Goal: Task Accomplishment & Management: Manage account settings

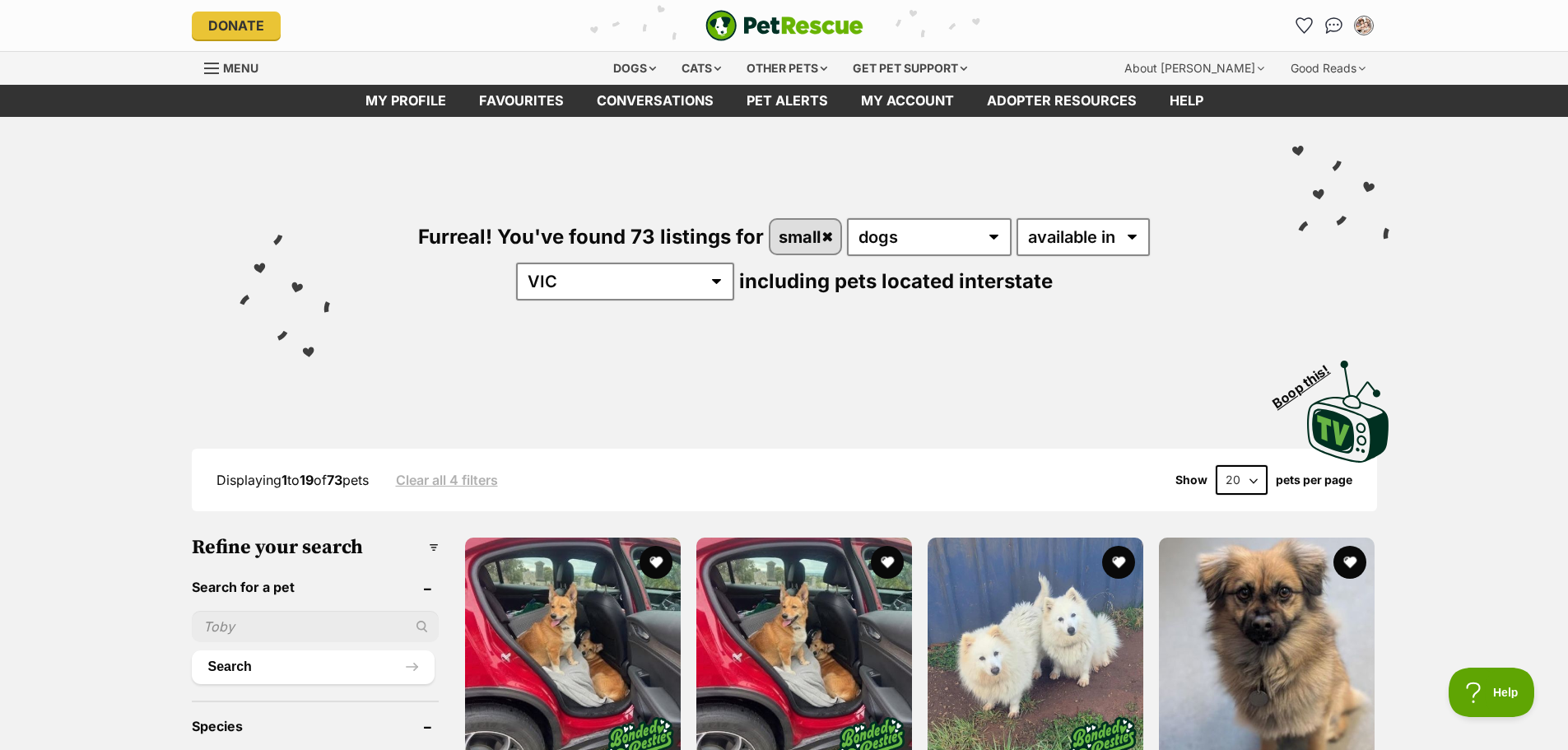
drag, startPoint x: 548, startPoint y: 102, endPoint x: 603, endPoint y: 134, distance: 63.6
click at [548, 102] on link "Favourites" at bounding box center [521, 101] width 117 height 32
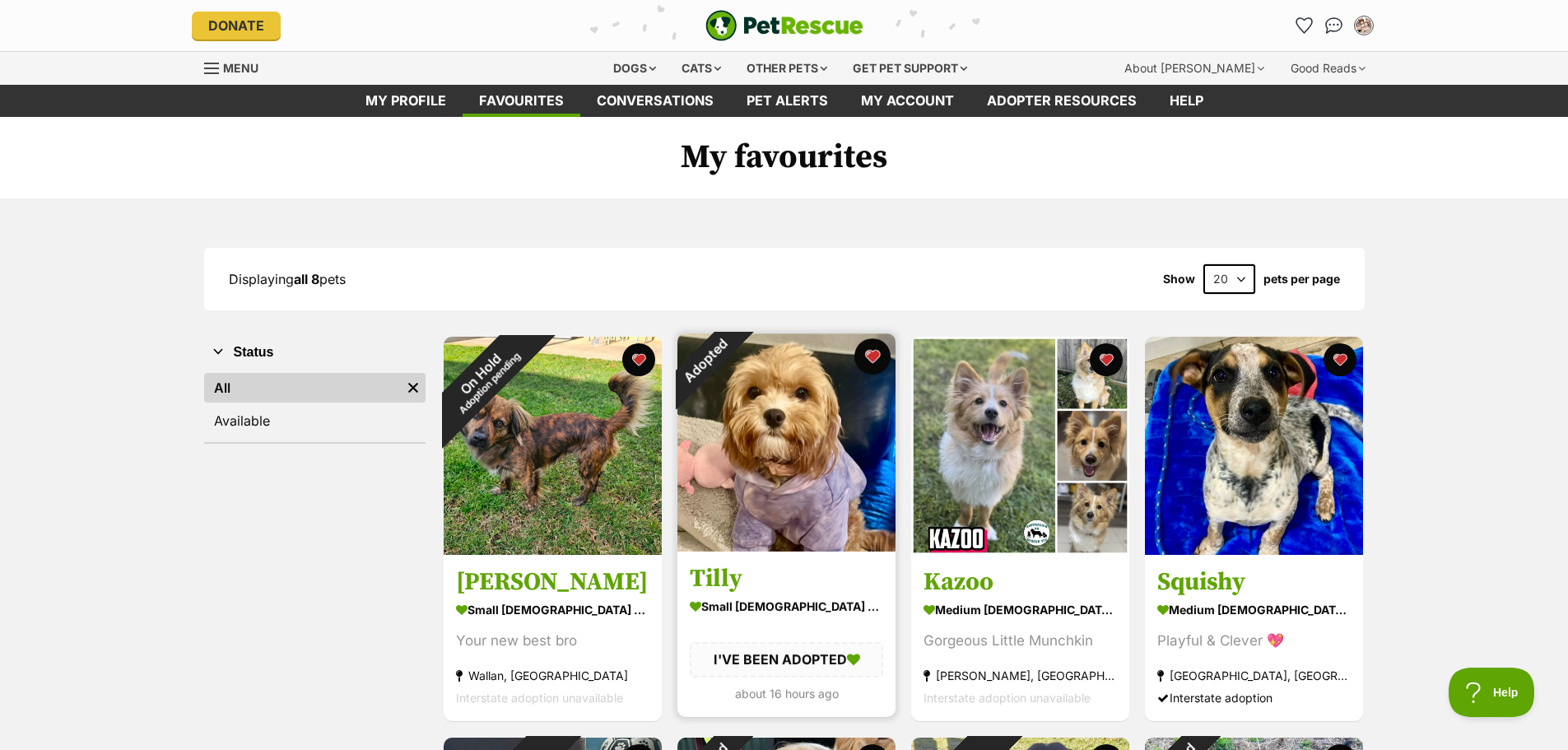
click at [873, 362] on button "favourite" at bounding box center [871, 356] width 36 height 36
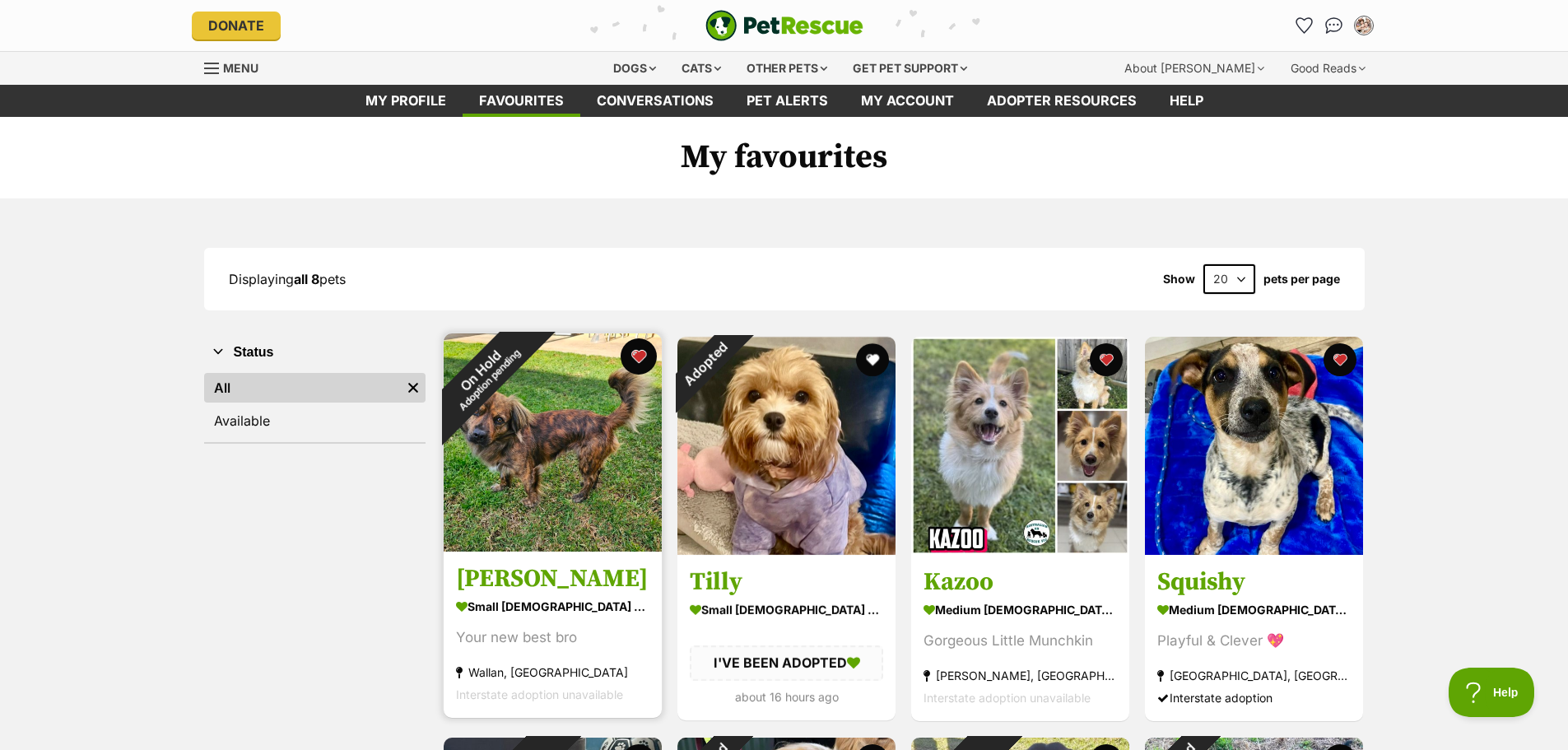
click at [641, 359] on button "favourite" at bounding box center [638, 356] width 36 height 36
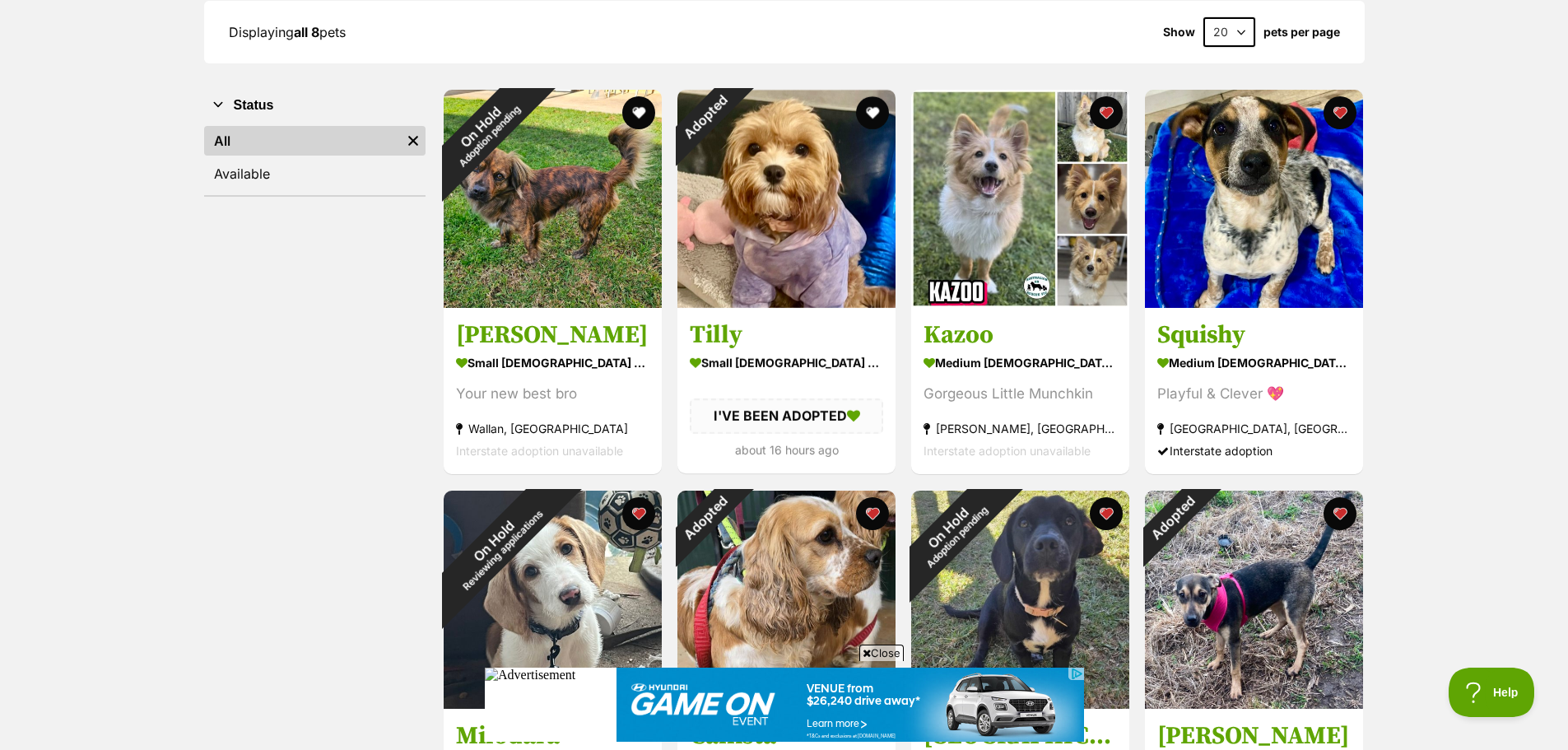
scroll to position [412, 0]
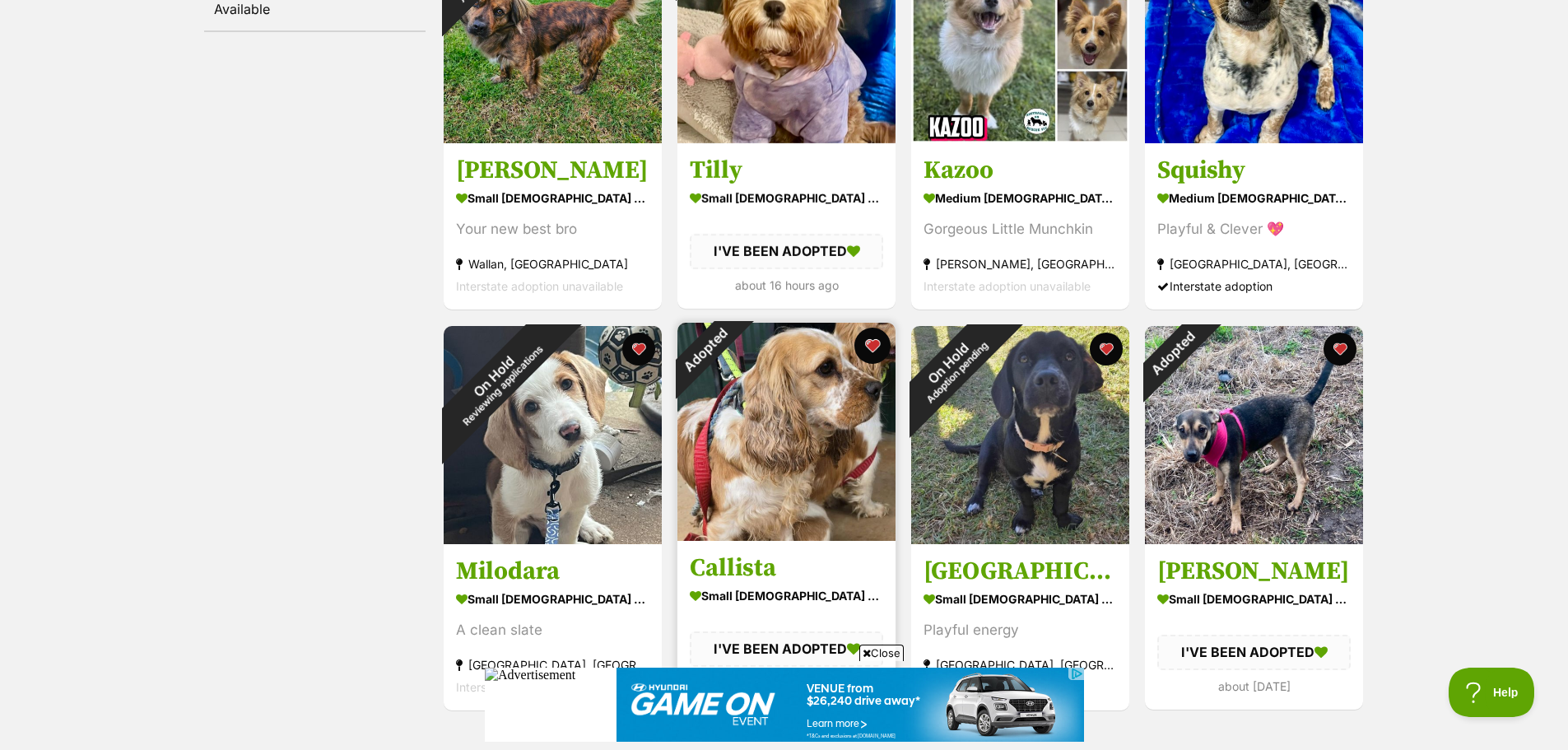
click at [876, 343] on button "favourite" at bounding box center [871, 345] width 36 height 36
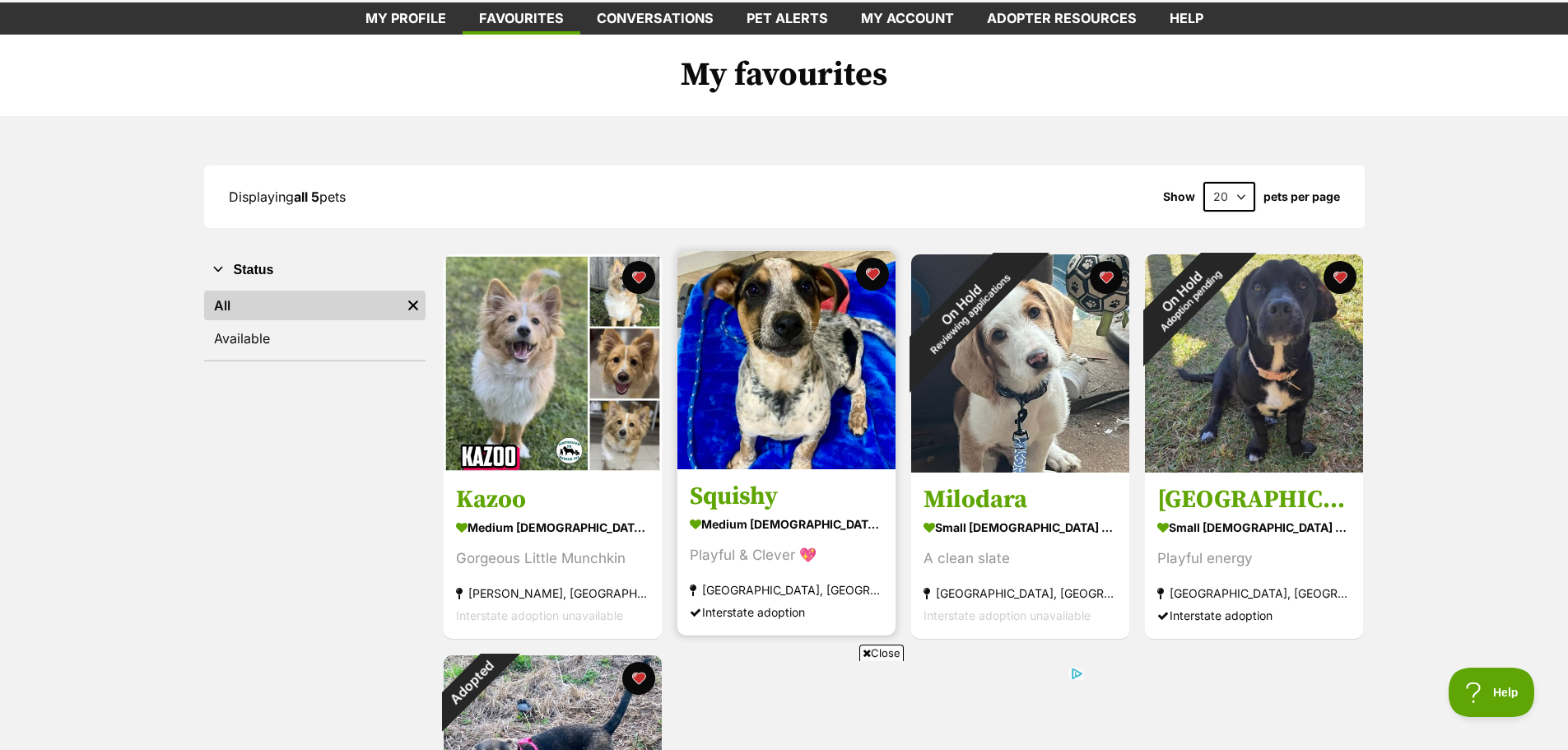
click at [804, 297] on img at bounding box center [786, 360] width 218 height 218
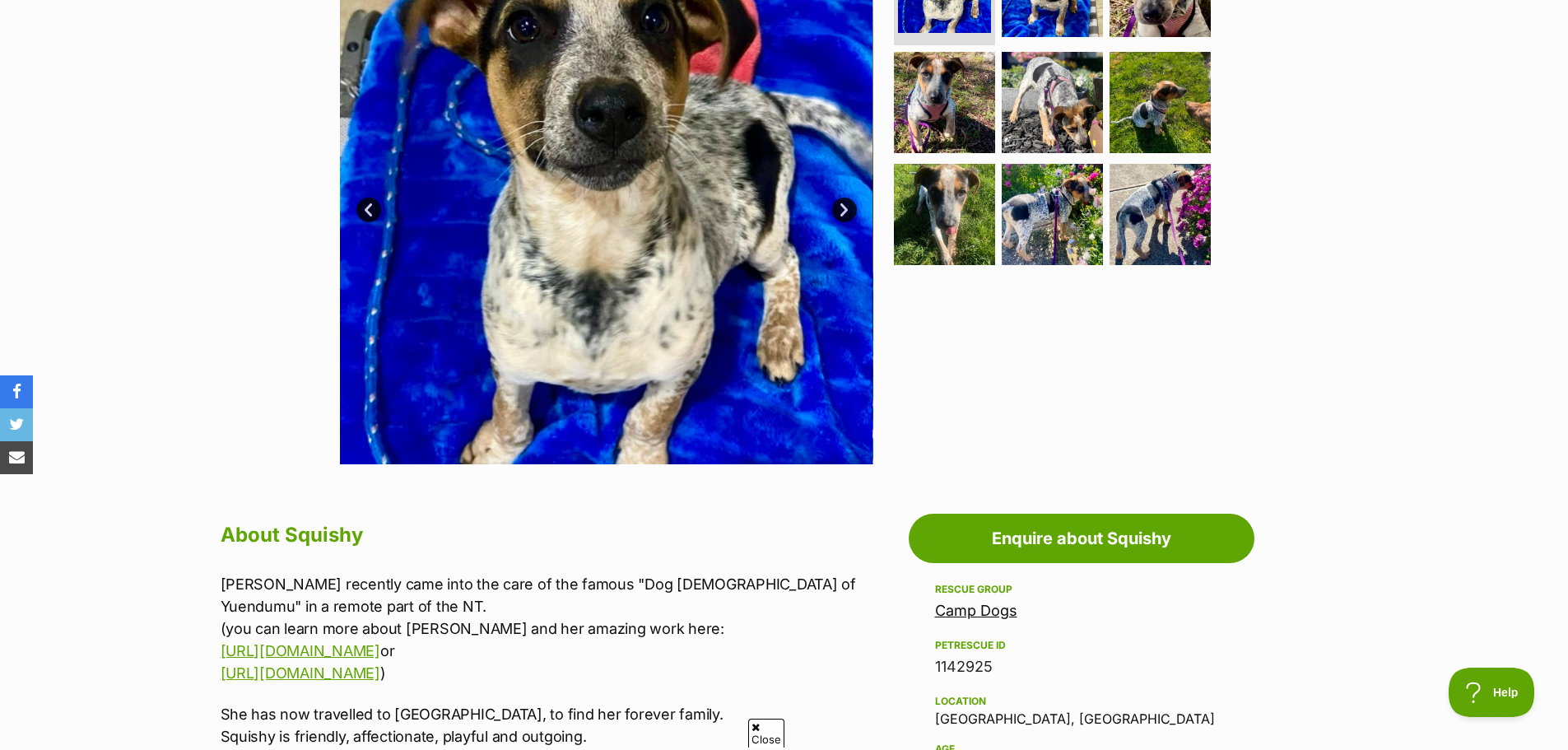
click at [971, 614] on link "Camp Dogs" at bounding box center [976, 610] width 82 height 18
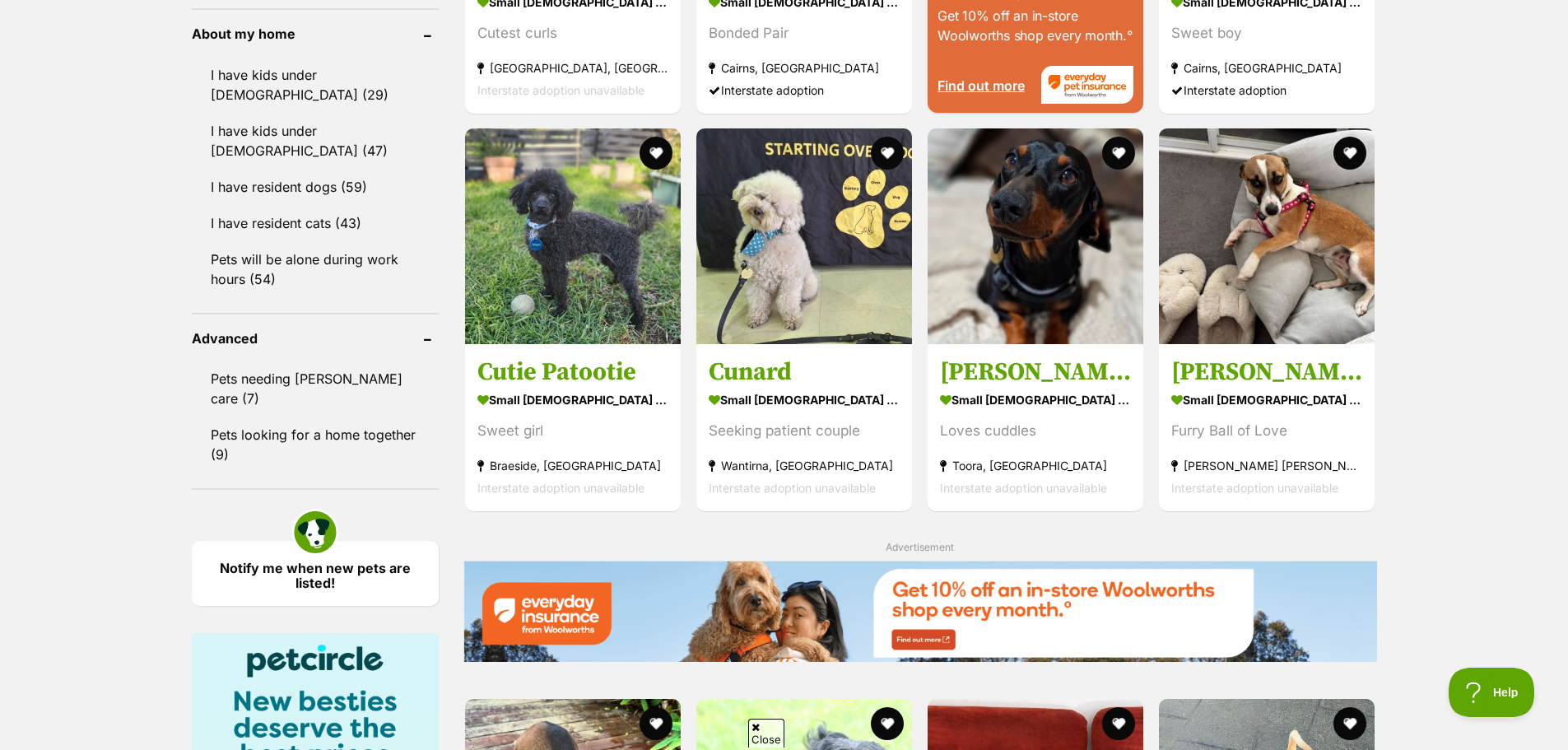
click at [1510, 186] on div "Displaying 1 to 19 of 73 pets Clear all 4 filters Show 20 40 60 pets per page V…" at bounding box center [784, 52] width 1568 height 3076
